Goal: Transaction & Acquisition: Purchase product/service

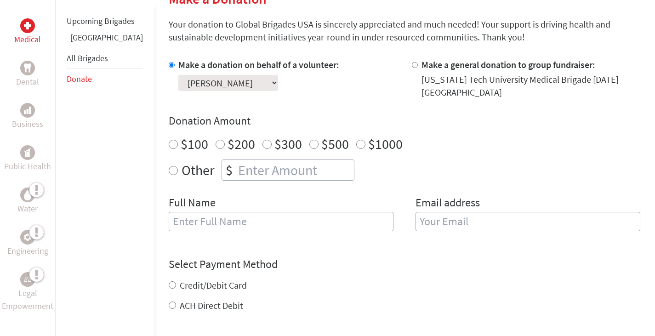
scroll to position [241, 0]
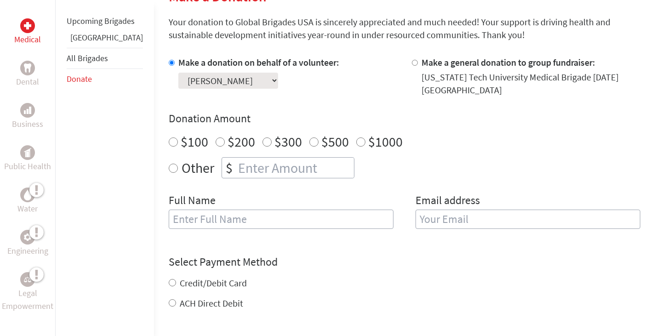
radio input "true"
click at [237, 158] on input "number" at bounding box center [295, 168] width 118 height 20
type input "400"
click at [382, 133] on div "$100 $200 $300 $500 $1000" at bounding box center [405, 141] width 472 height 17
click at [191, 211] on input "text" at bounding box center [281, 219] width 225 height 19
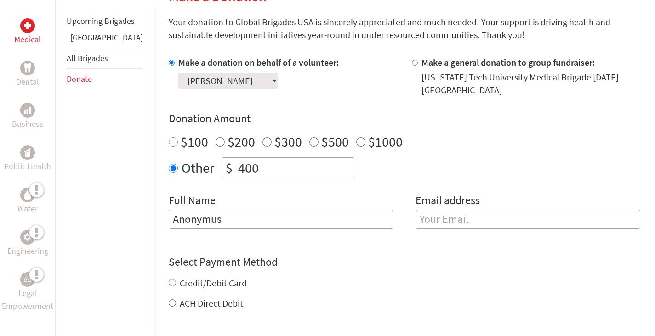
click at [169, 210] on input "Anonymus" at bounding box center [281, 219] width 225 height 19
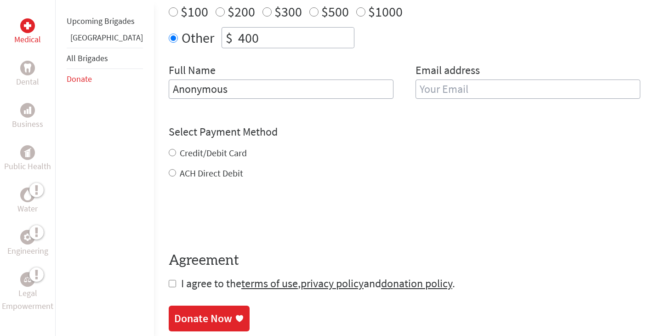
scroll to position [372, 0]
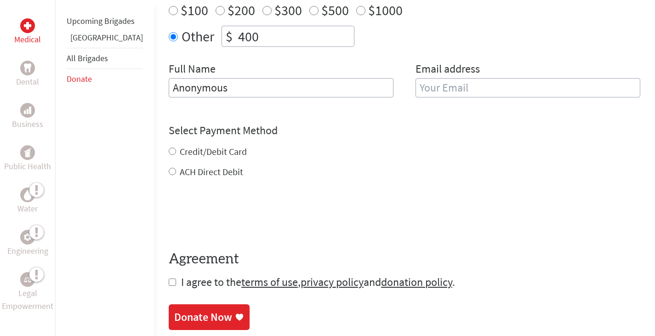
type input "Anonymous"
click at [169, 145] on div "Credit/Debit Card" at bounding box center [405, 151] width 472 height 13
click at [169, 148] on input "Credit/Debit Card" at bounding box center [172, 151] width 7 height 7
radio input "true"
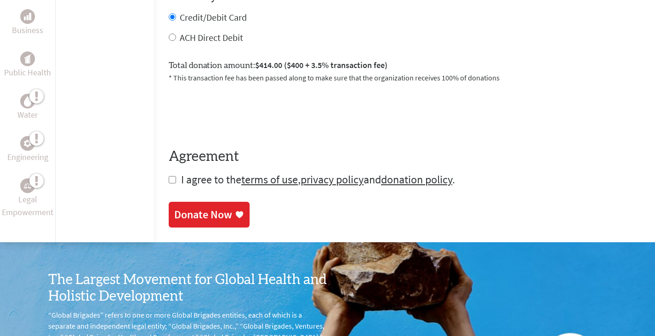
scroll to position [515, 0]
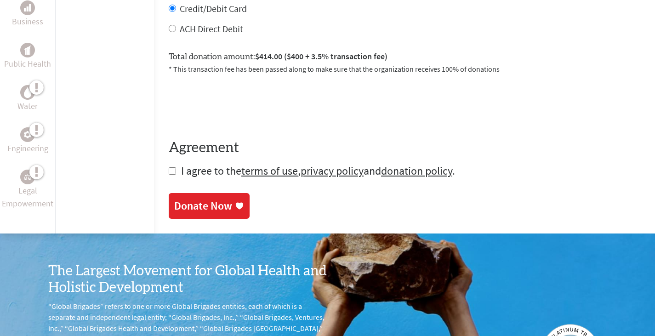
click at [169, 167] on input "checkbox" at bounding box center [172, 170] width 7 height 7
checkbox input "true"
click at [195, 199] on div "Donate Now" at bounding box center [203, 206] width 58 height 15
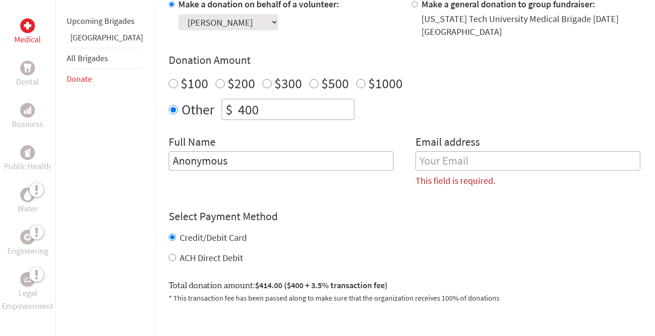
scroll to position [297, 0]
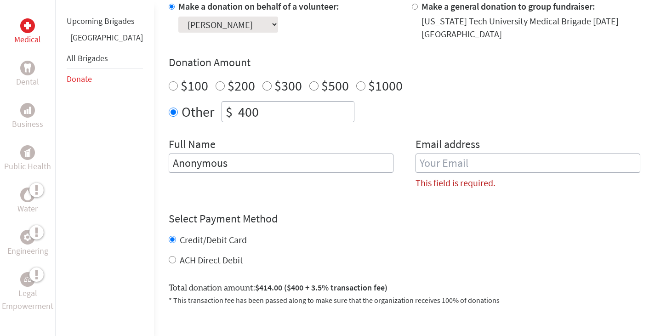
click at [441, 154] on input "email" at bounding box center [527, 163] width 225 height 19
type input "[EMAIL_ADDRESS][DOMAIN_NAME]"
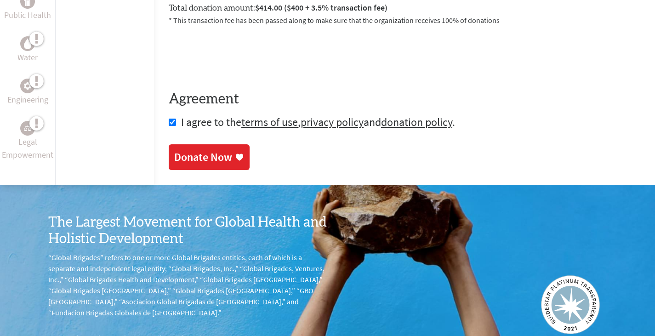
scroll to position [553, 0]
click at [199, 155] on div "Donate Now" at bounding box center [203, 157] width 58 height 15
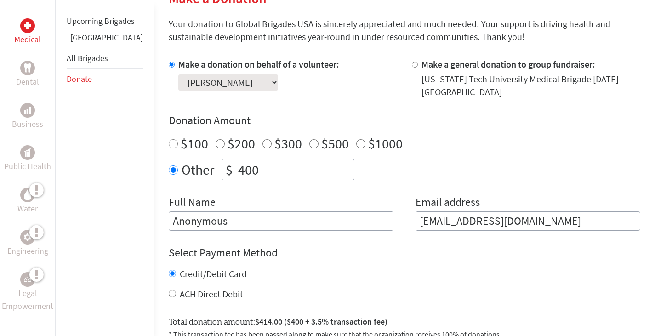
scroll to position [239, 0]
